Goal: Task Accomplishment & Management: Complete application form

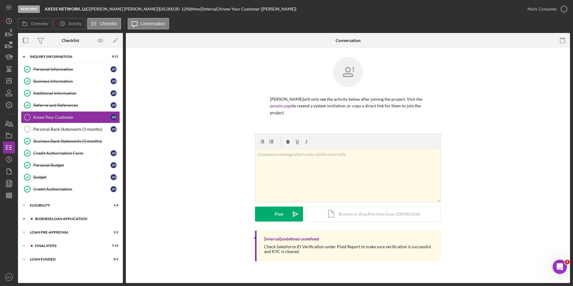
click at [54, 219] on div "BUSINESS LOAN APPLICATION" at bounding box center [75, 219] width 80 height 4
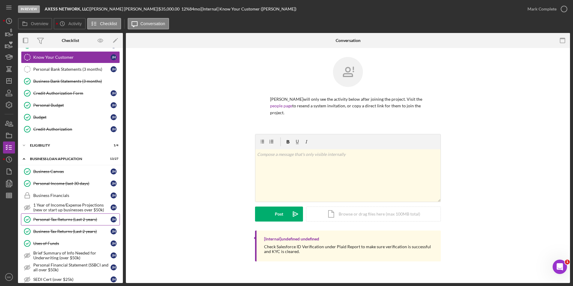
scroll to position [150, 0]
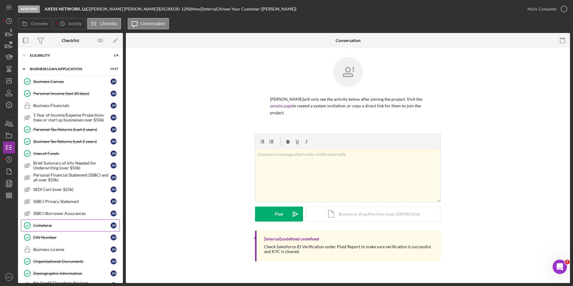
click at [54, 226] on div "Collateral" at bounding box center [71, 225] width 77 height 5
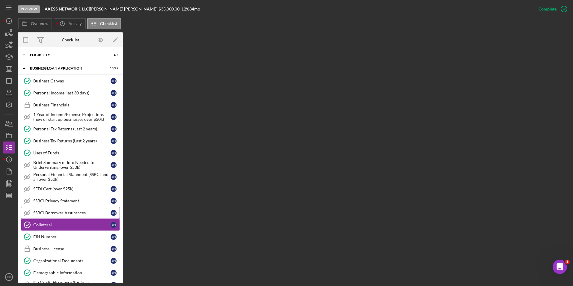
click at [62, 211] on div "SSBCI Borrower Assurances" at bounding box center [71, 213] width 77 height 5
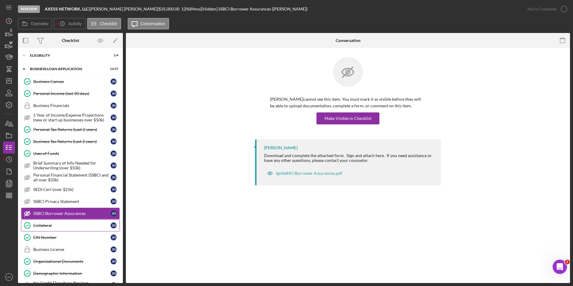
click at [53, 224] on div "Collateral" at bounding box center [71, 225] width 77 height 5
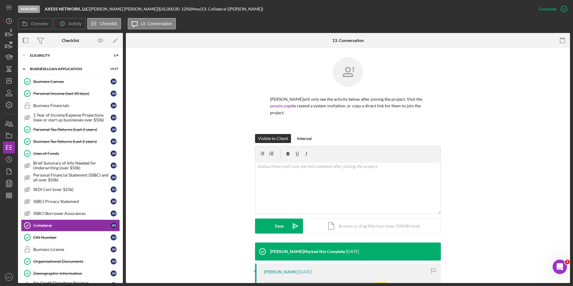
scroll to position [92, 0]
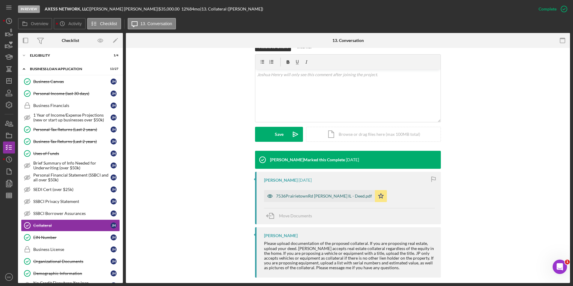
click at [297, 194] on div "7536PrairietownRd [PERSON_NAME] IL - Deed.pdf" at bounding box center [324, 196] width 96 height 5
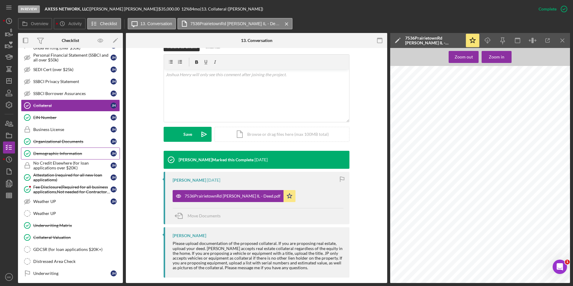
scroll to position [300, 0]
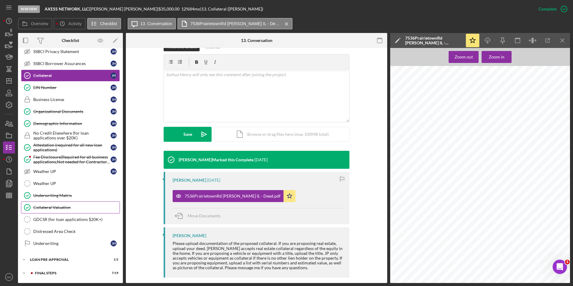
click at [55, 207] on div "Collateral Valuation" at bounding box center [76, 207] width 86 height 5
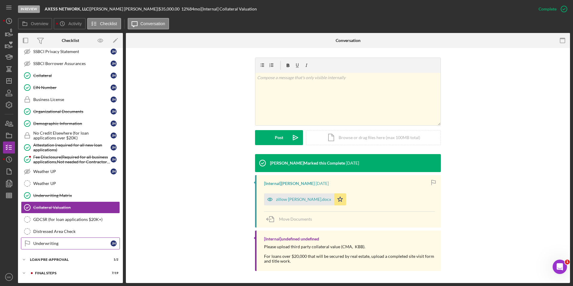
scroll to position [313, 0]
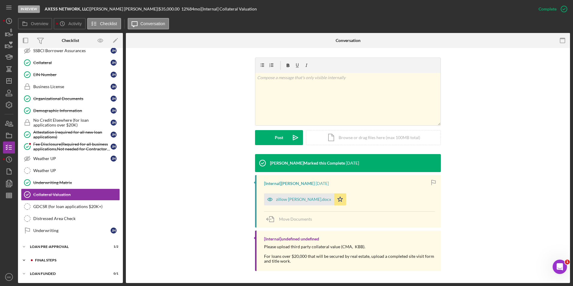
click at [58, 256] on div "Icon/Expander FINAL STEPS 7 / 19" at bounding box center [70, 260] width 105 height 12
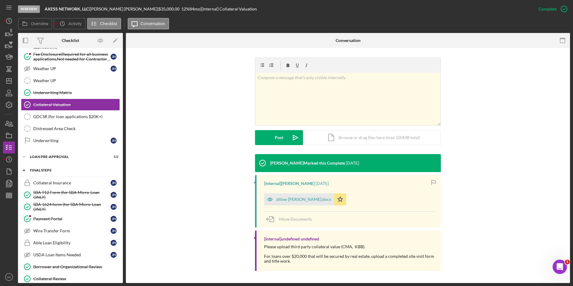
scroll to position [433, 0]
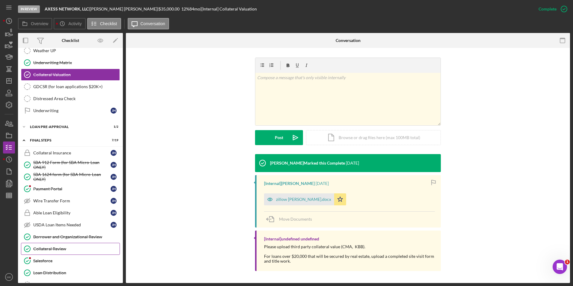
click at [59, 252] on link "Collateral Review Collateral Review" at bounding box center [70, 249] width 99 height 12
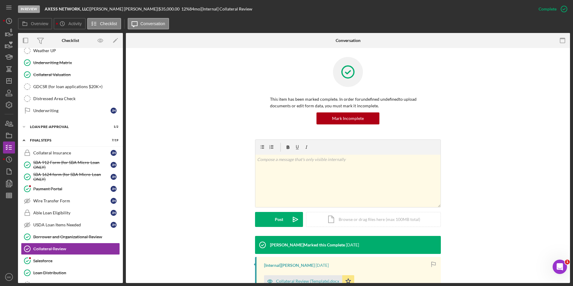
scroll to position [82, 0]
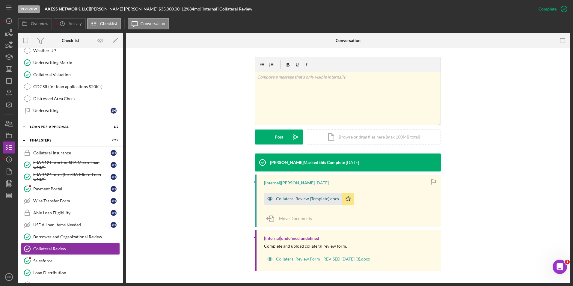
click at [312, 203] on div "Collateral Review (Template).docx" at bounding box center [303, 199] width 78 height 12
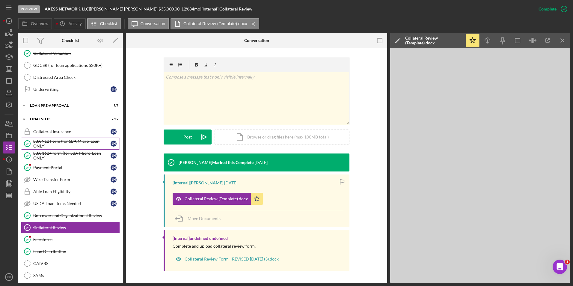
scroll to position [394, 0]
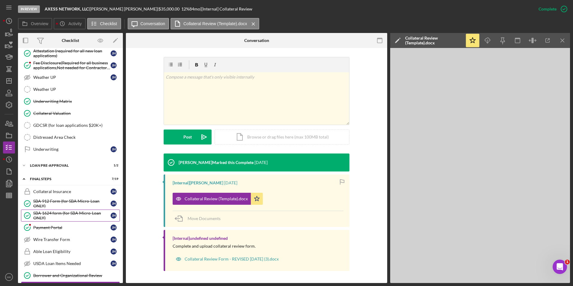
click at [49, 215] on div "SBA 1624 form (for SBA Micro-Loan ONLY)" at bounding box center [71, 216] width 77 height 10
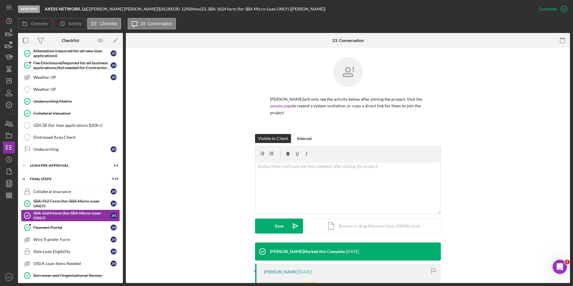
scroll to position [82, 0]
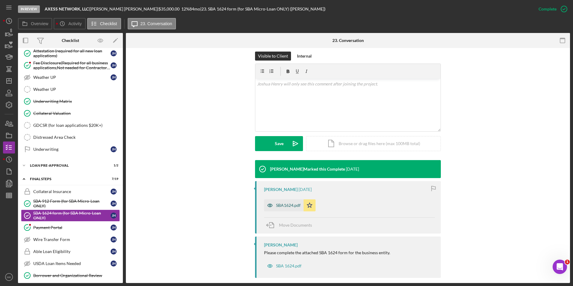
click at [283, 202] on div "SBA1624.pdf" at bounding box center [284, 205] width 40 height 12
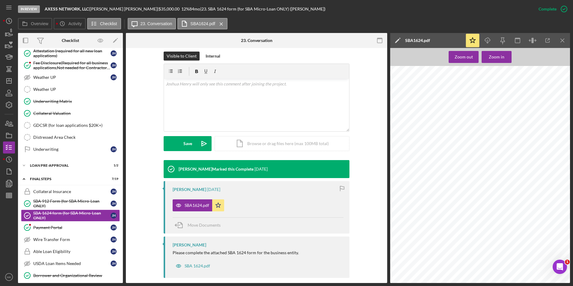
scroll to position [90, 0]
click at [53, 201] on div "SBA 912 Form (for SBA Micro-Loan ONLY)" at bounding box center [71, 204] width 77 height 10
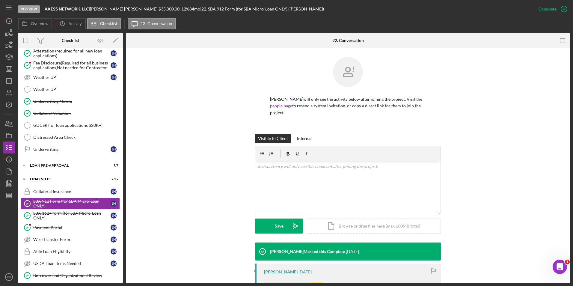
scroll to position [82, 0]
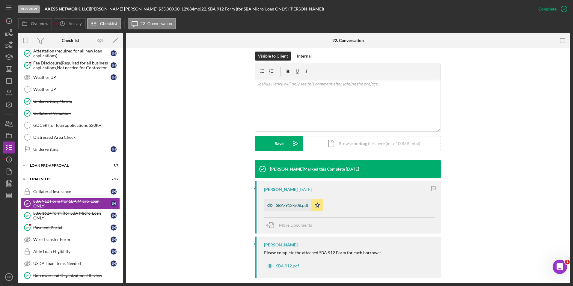
click at [297, 199] on div "SBA-912-508.pdf" at bounding box center [287, 205] width 47 height 12
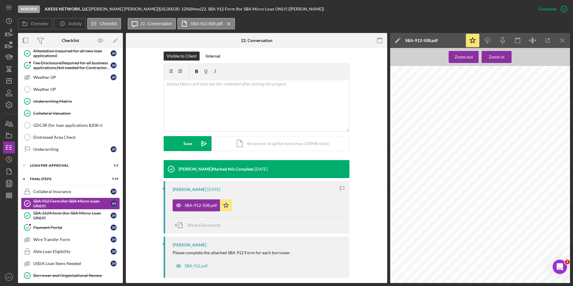
scroll to position [30, 0]
click at [57, 112] on div "Collateral Valuation" at bounding box center [76, 113] width 86 height 5
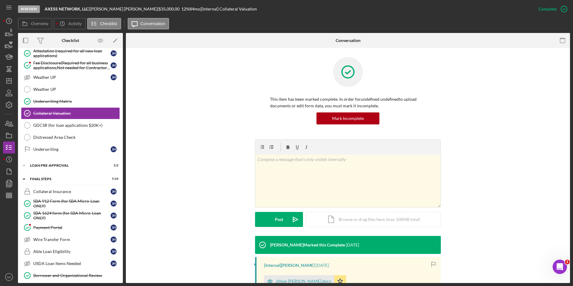
scroll to position [82, 0]
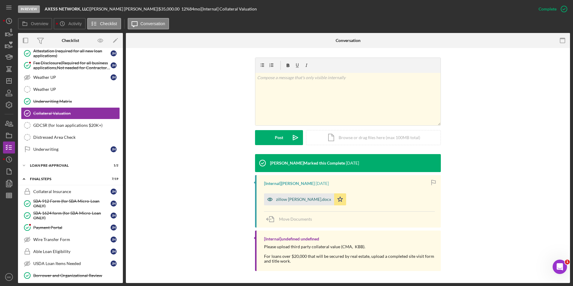
click at [299, 201] on div "zillow [PERSON_NAME].docx" at bounding box center [303, 199] width 55 height 5
